Goal: Transaction & Acquisition: Purchase product/service

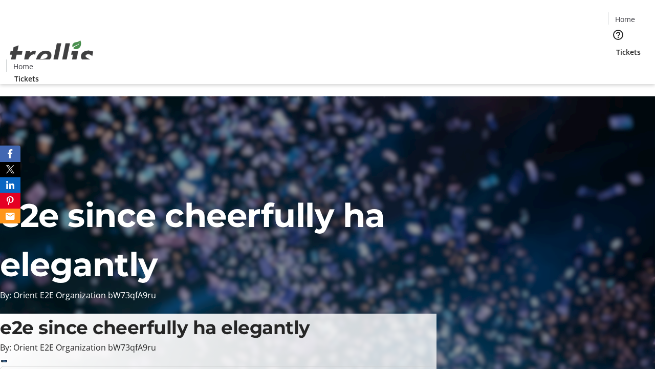
click at [616, 47] on span "Tickets" at bounding box center [628, 52] width 25 height 11
